Goal: Task Accomplishment & Management: Use online tool/utility

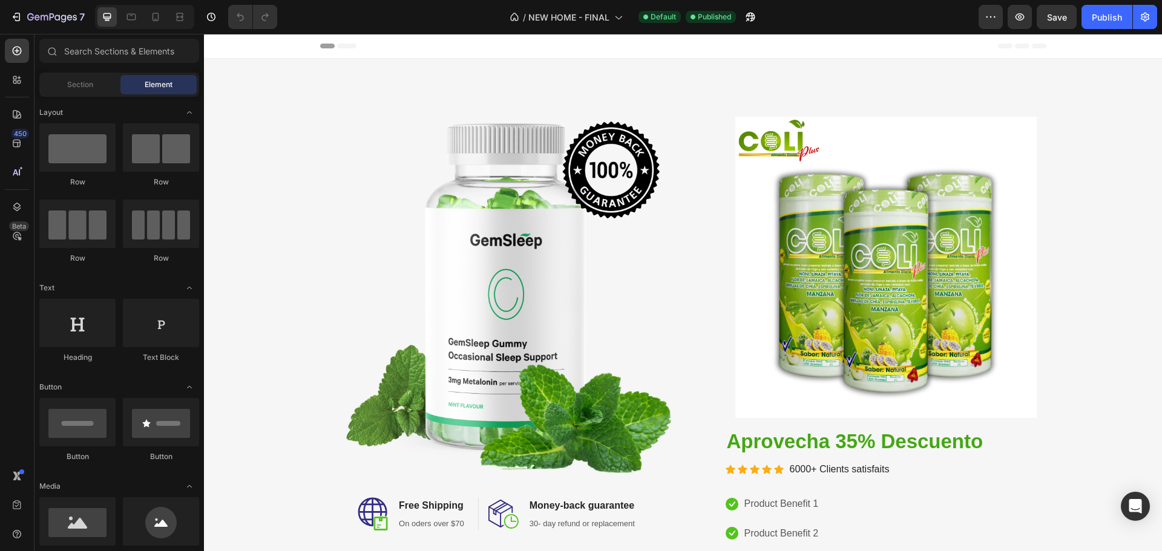
click at [150, 27] on div at bounding box center [144, 17] width 99 height 24
click at [157, 23] on div at bounding box center [155, 16] width 19 height 19
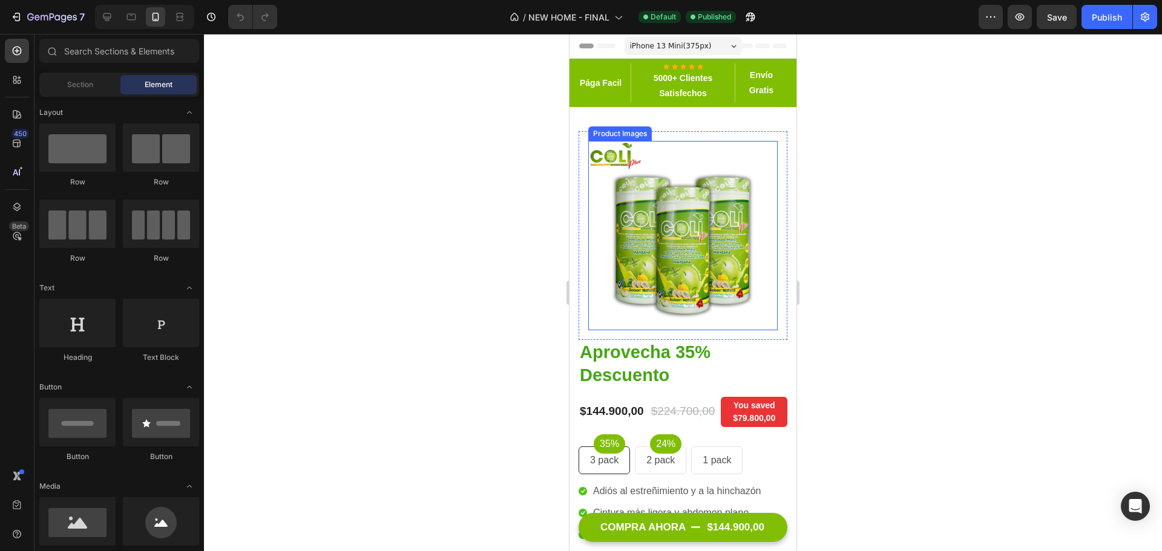
click at [641, 218] on img at bounding box center [682, 235] width 189 height 189
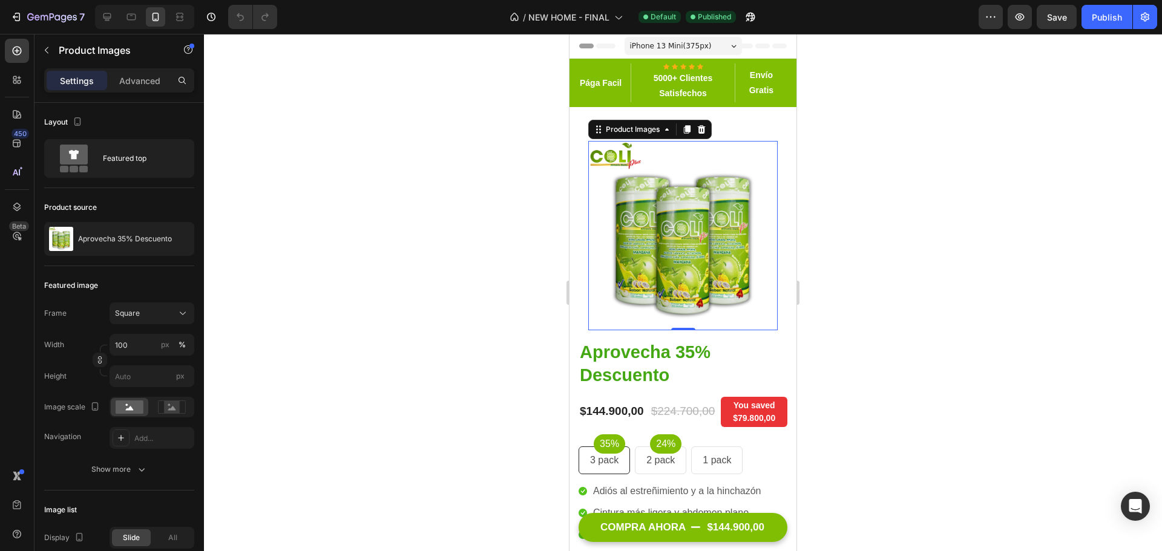
click at [138, 92] on div "Settings Advanced" at bounding box center [119, 80] width 150 height 24
click at [144, 83] on p "Advanced" at bounding box center [139, 80] width 41 height 13
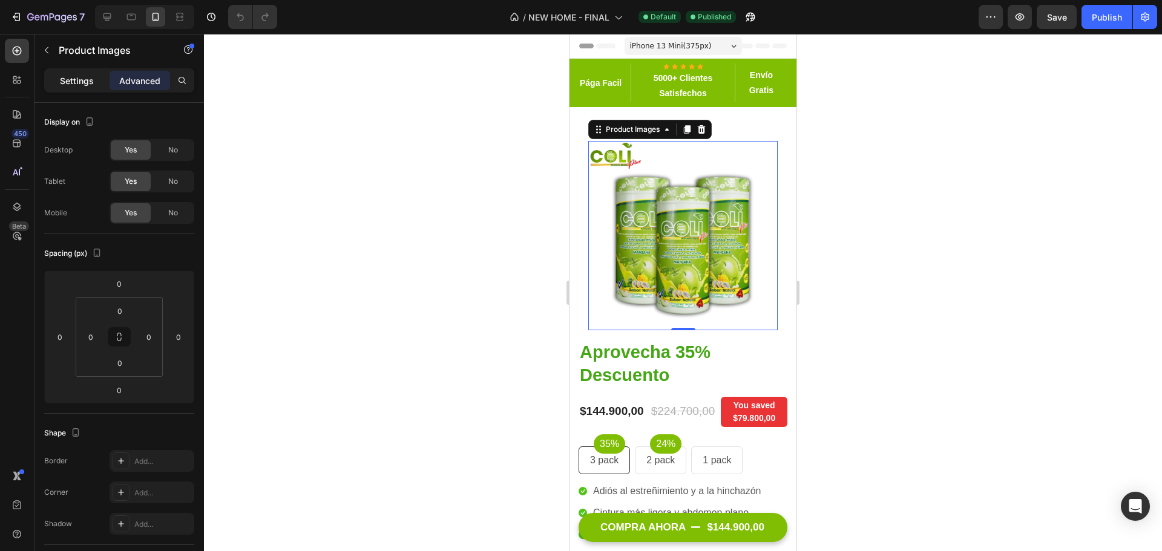
click at [74, 82] on p "Settings" at bounding box center [77, 80] width 34 height 13
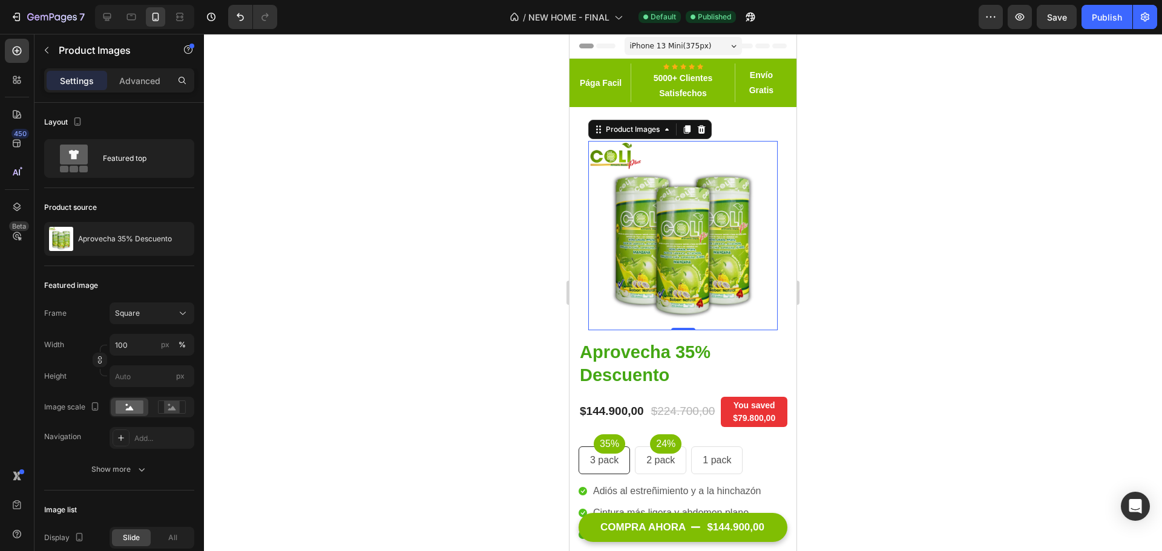
click at [896, 261] on div at bounding box center [683, 292] width 958 height 517
click at [752, 237] on img at bounding box center [682, 235] width 189 height 189
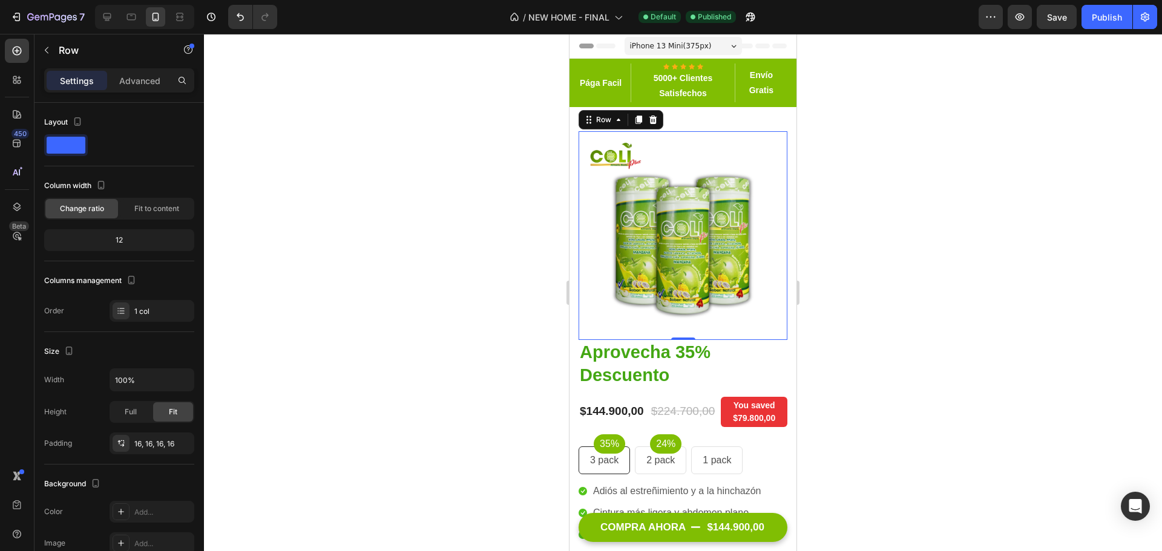
click at [778, 269] on div "Product Images Row 0" at bounding box center [682, 235] width 209 height 209
click at [148, 80] on p "Advanced" at bounding box center [139, 80] width 41 height 13
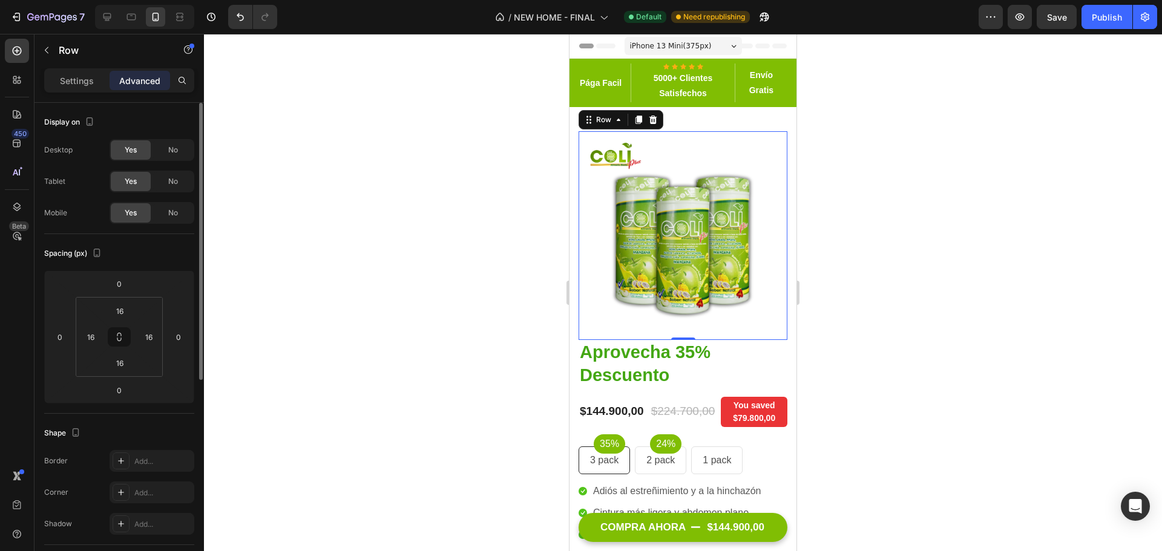
click at [80, 58] on div "Row" at bounding box center [103, 49] width 138 height 31
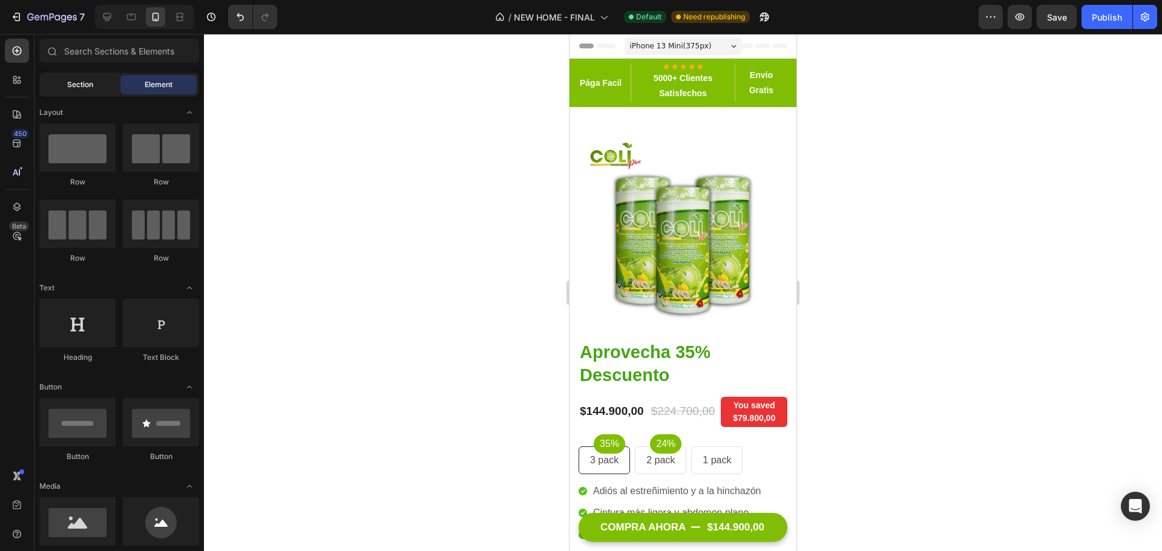
click at [82, 79] on span "Section" at bounding box center [80, 84] width 26 height 11
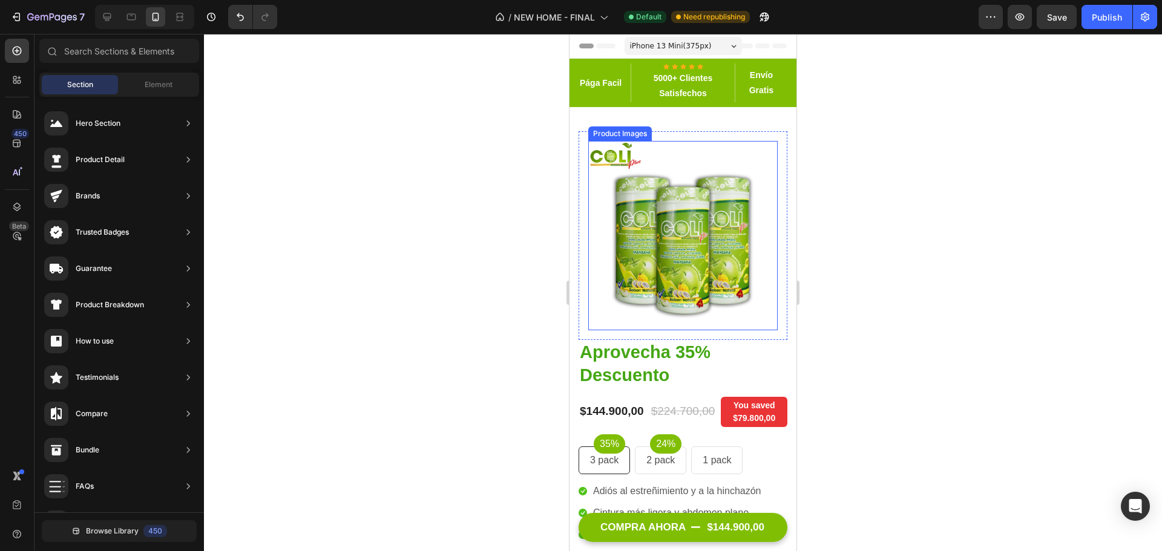
click at [634, 243] on img at bounding box center [682, 235] width 189 height 189
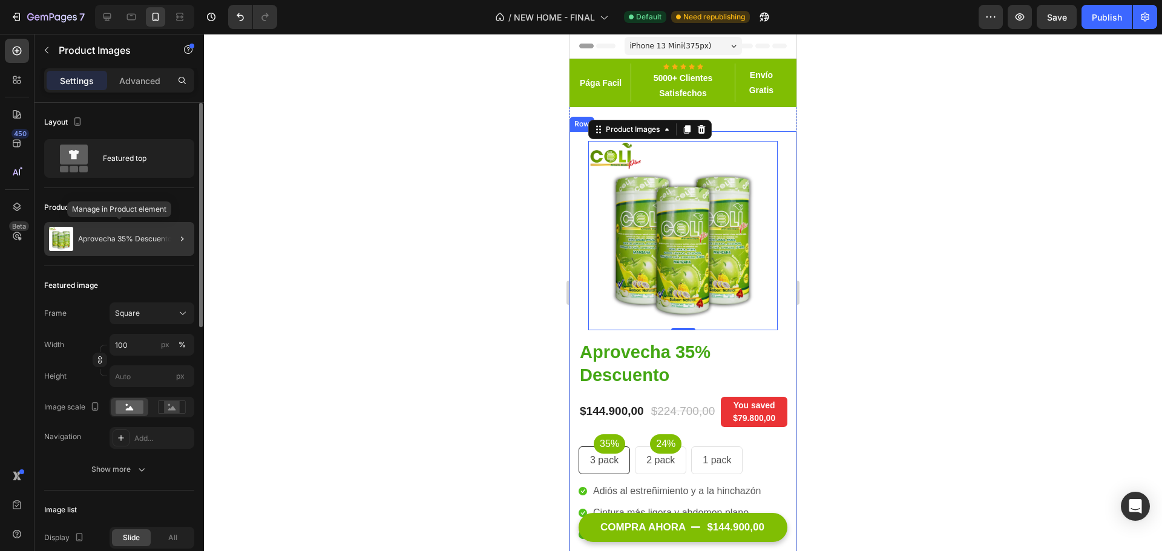
click at [129, 235] on div "Aprovecha 35% Descuento" at bounding box center [119, 239] width 150 height 34
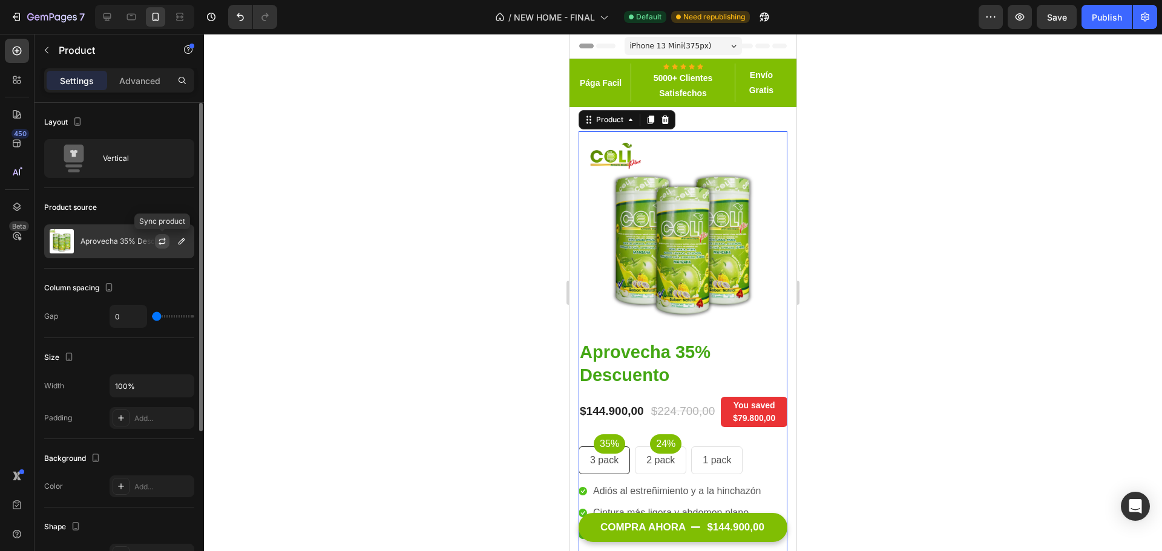
click at [164, 242] on icon "button" at bounding box center [162, 242] width 10 height 10
click at [182, 240] on icon "button" at bounding box center [182, 241] width 6 height 6
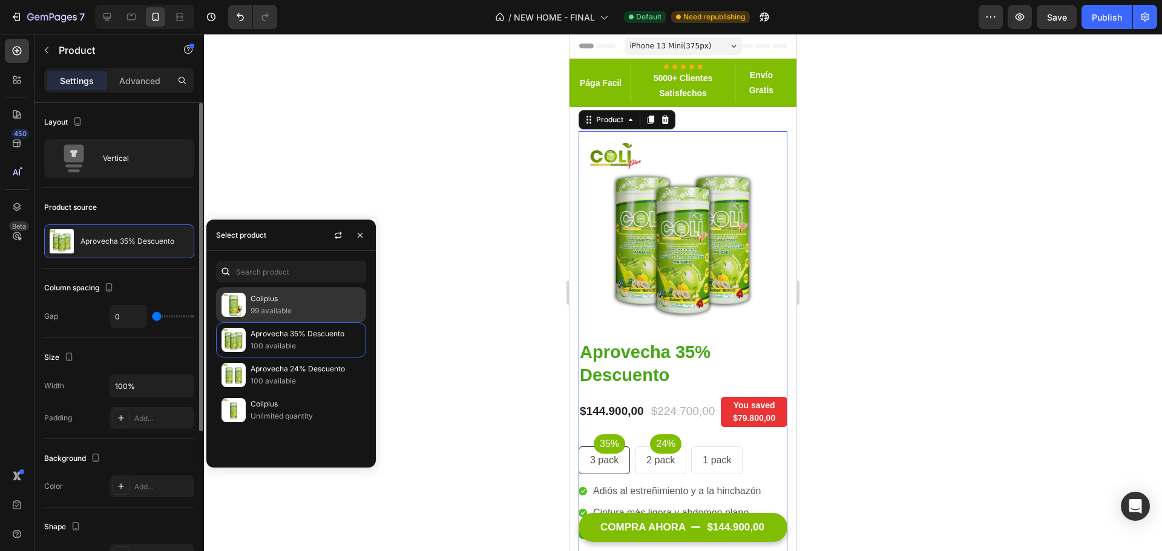
click at [312, 310] on p "99 available" at bounding box center [306, 311] width 110 height 12
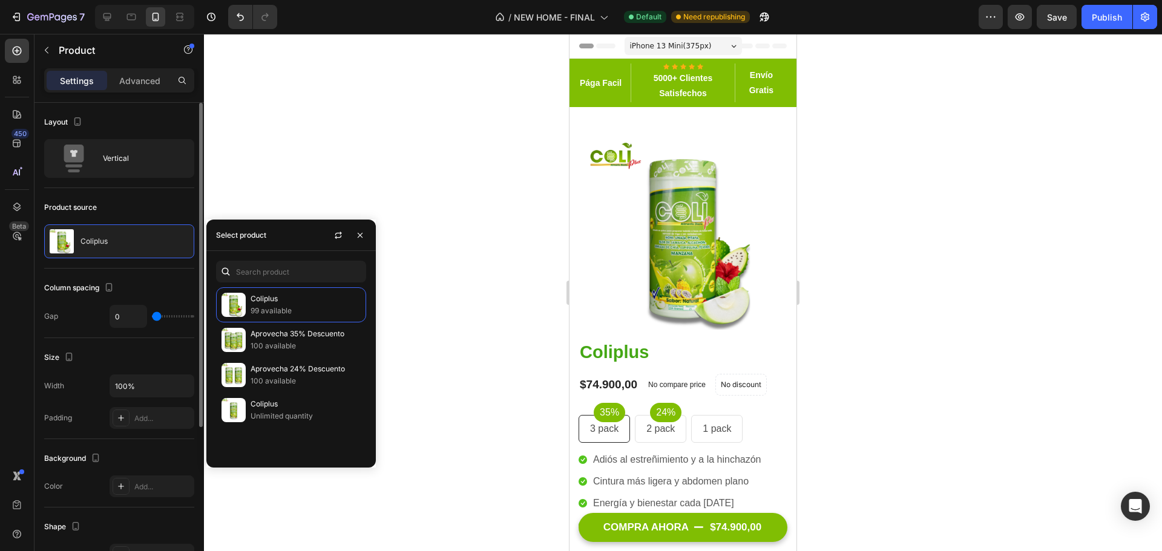
click at [891, 216] on div at bounding box center [683, 292] width 958 height 517
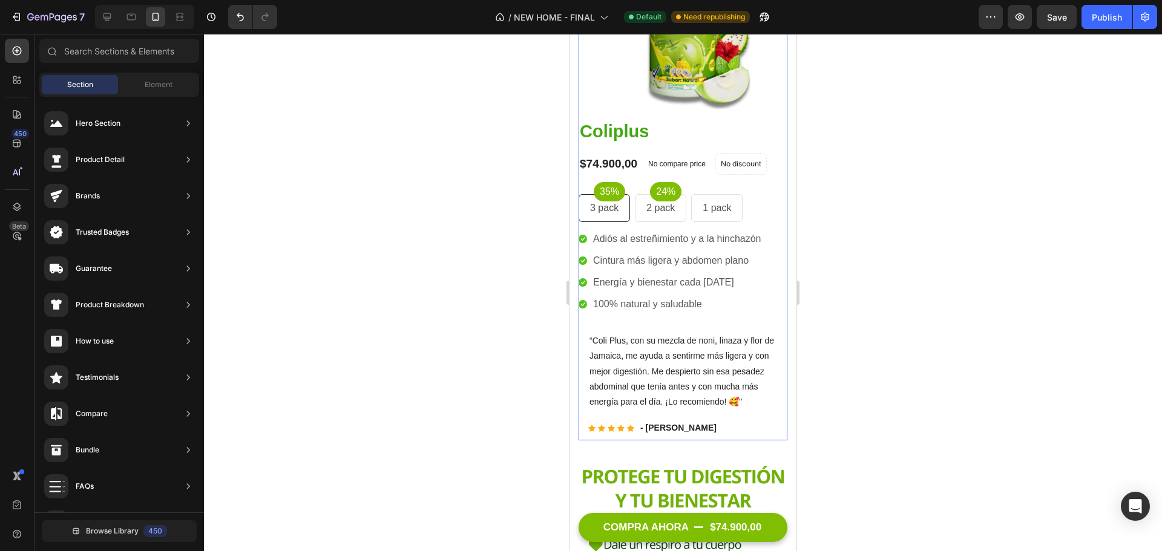
scroll to position [242, 0]
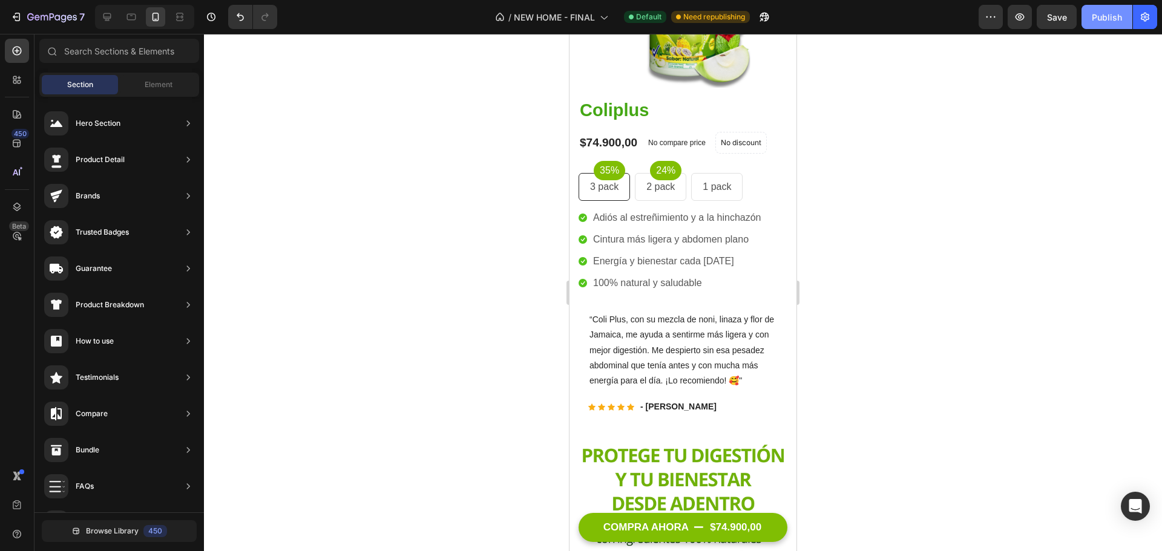
drag, startPoint x: 1093, startPoint y: 11, endPoint x: 1084, endPoint y: 15, distance: 9.8
click at [1092, 15] on div "Publish" at bounding box center [1107, 17] width 30 height 13
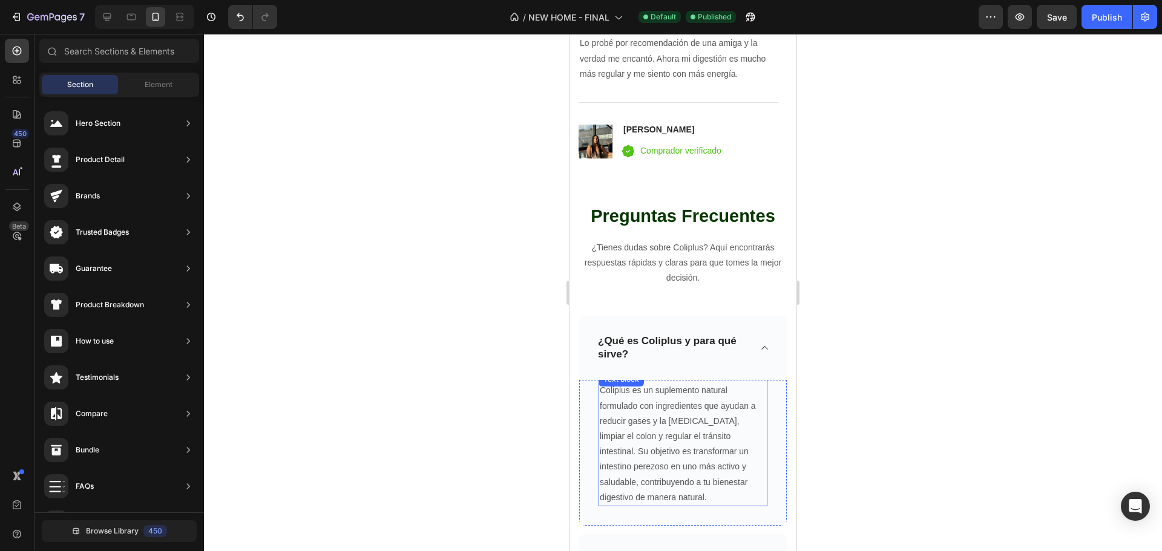
scroll to position [2965, 0]
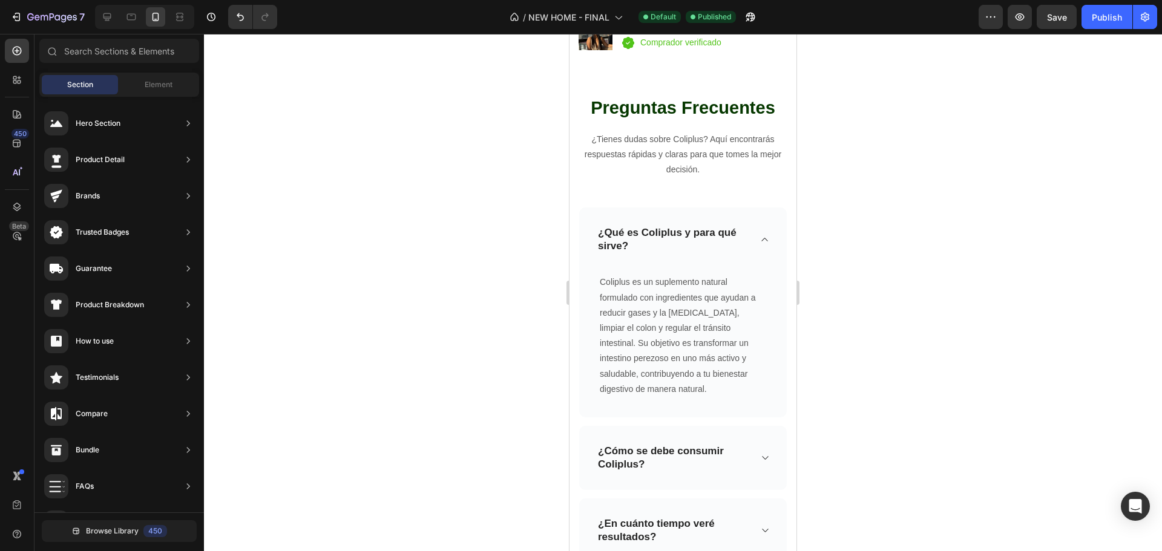
drag, startPoint x: 979, startPoint y: 108, endPoint x: 969, endPoint y: 94, distance: 17.0
click at [981, 108] on div at bounding box center [683, 292] width 958 height 517
